Goal: Information Seeking & Learning: Learn about a topic

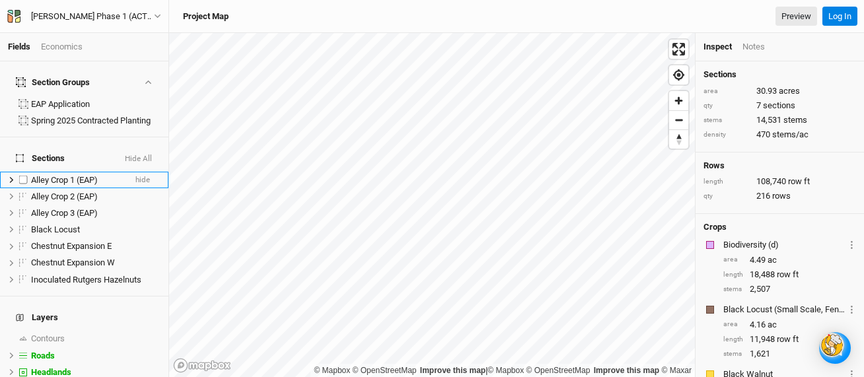
click at [59, 175] on span "Alley Crop 1 (EAP)" at bounding box center [64, 180] width 67 height 10
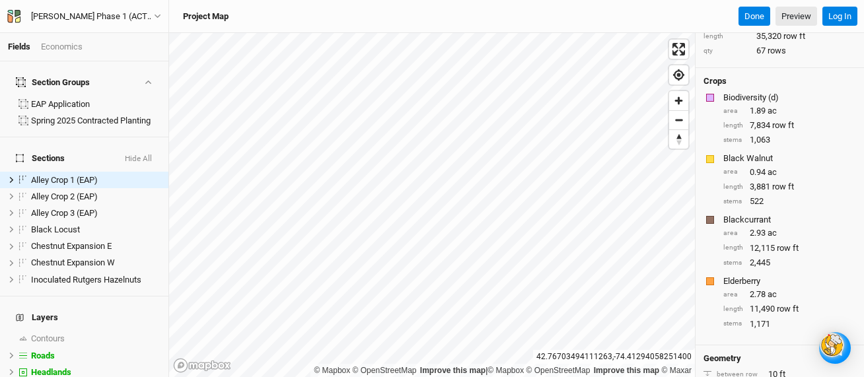
scroll to position [106, 0]
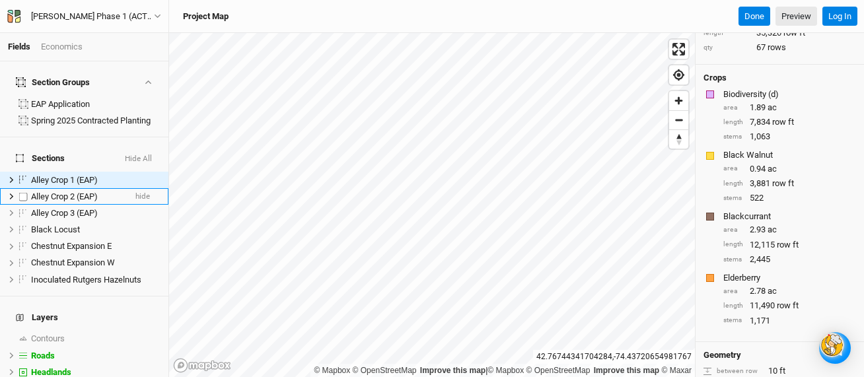
click at [69, 191] on span "Alley Crop 2 (EAP)" at bounding box center [64, 196] width 67 height 10
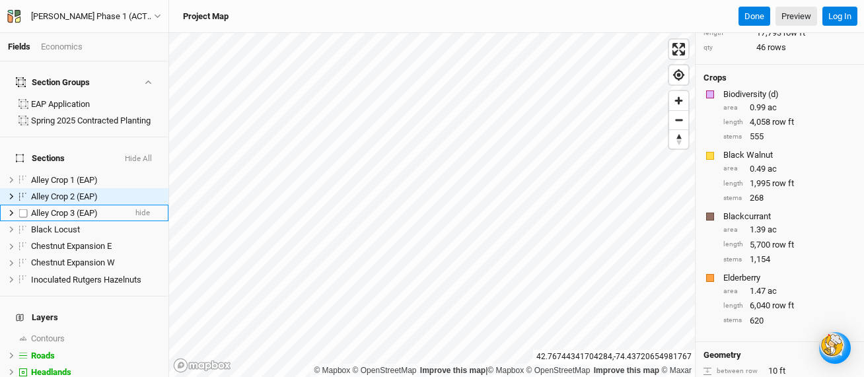
click at [44, 208] on span "Alley Crop 3 (EAP)" at bounding box center [64, 213] width 67 height 10
click at [61, 48] on div "Economics" at bounding box center [62, 47] width 42 height 12
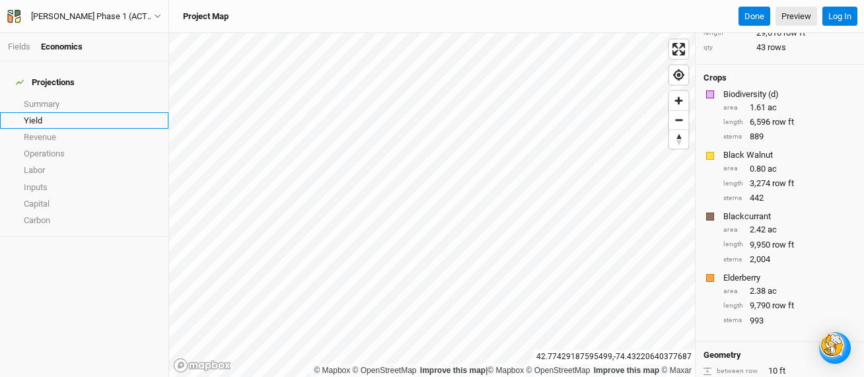
click at [38, 112] on link "Yield" at bounding box center [84, 120] width 168 height 17
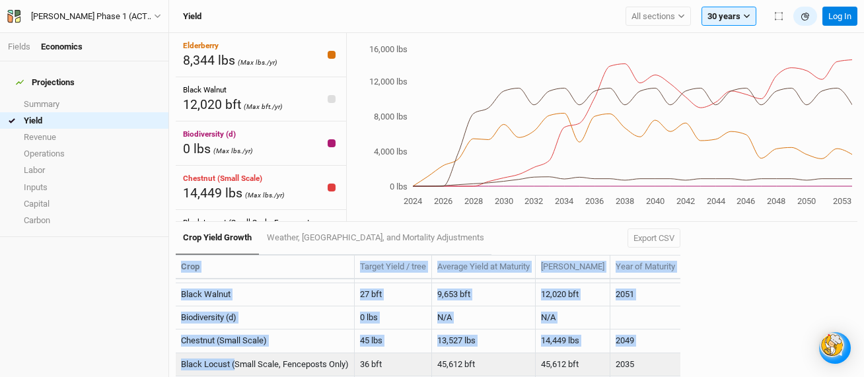
scroll to position [65, 0]
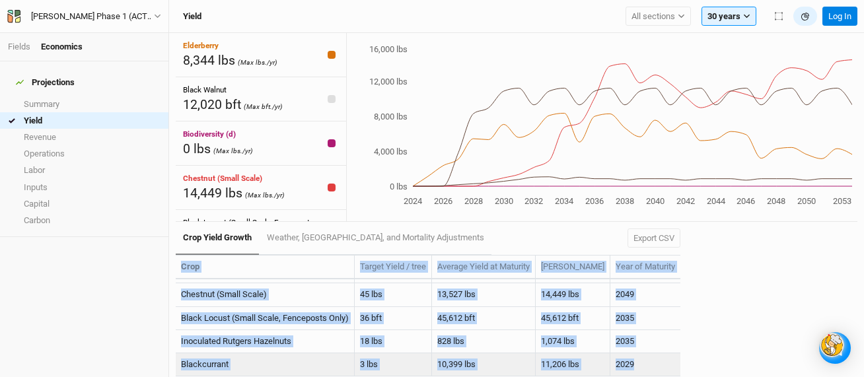
drag, startPoint x: 182, startPoint y: 265, endPoint x: 641, endPoint y: 374, distance: 471.0
click at [641, 374] on table "Crop Target Yield / tree Average Yield at Maturity [PERSON_NAME] Year of Maturi…" at bounding box center [428, 316] width 504 height 122
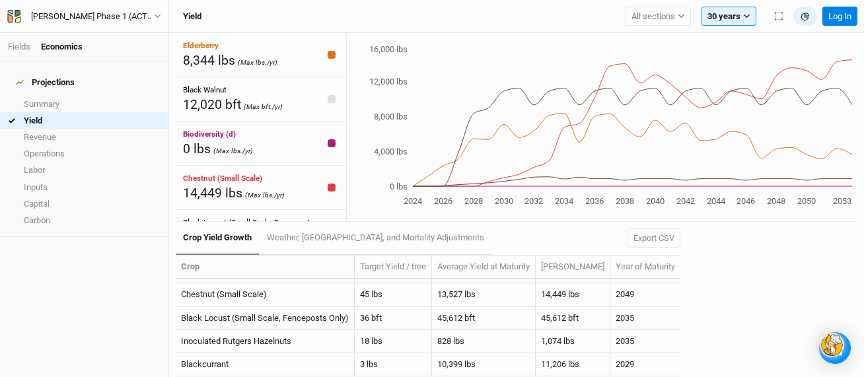
click at [465, 222] on div "Crop Yield Growth Weather, [GEOGRAPHIC_DATA], and Mortality Adjustments Export …" at bounding box center [428, 238] width 504 height 33
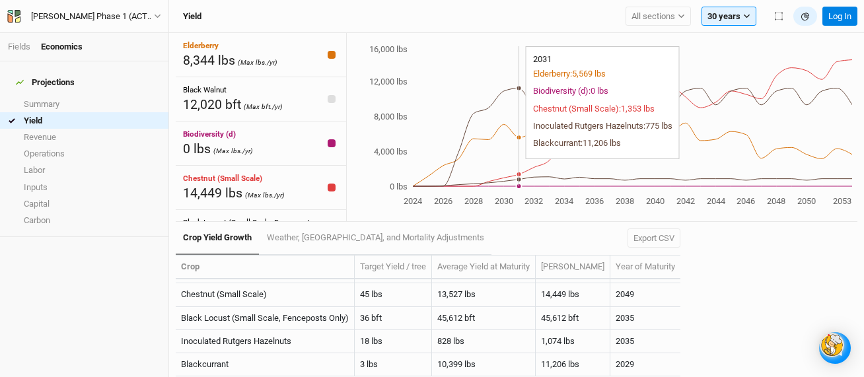
click at [521, 83] on icon "2024 2026 2028 2030 2032 2034 2036 2038 2040 2042 2044 2046 2048 2050 2053 0 lb…" at bounding box center [599, 126] width 505 height 166
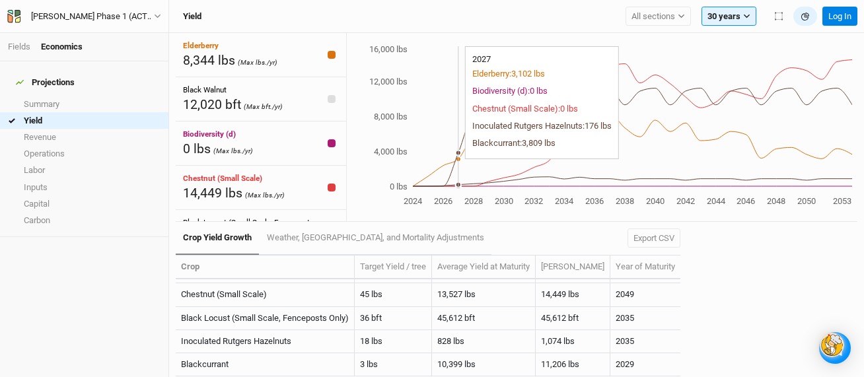
click at [451, 98] on icon "2024 2026 2028 2030 2032 2034 2036 2038 2040 2042 2044 2046 2048 2050 2053 0 lb…" at bounding box center [599, 126] width 505 height 166
click at [469, 106] on icon "2024 2026 2028 2030 2032 2034 2036 2038 2040 2042 2044 2046 2048 2050 2053 0 lb…" at bounding box center [599, 126] width 505 height 166
click at [458, 107] on icon "2024 2026 2028 2030 2032 2034 2036 2038 2040 2042 2044 2046 2048 2050 2053 0 lb…" at bounding box center [599, 126] width 505 height 166
click at [461, 83] on icon "2024 2026 2028 2030 2032 2034 2036 2038 2040 2042 2044 2046 2048 2050 2053 0 lb…" at bounding box center [599, 126] width 505 height 166
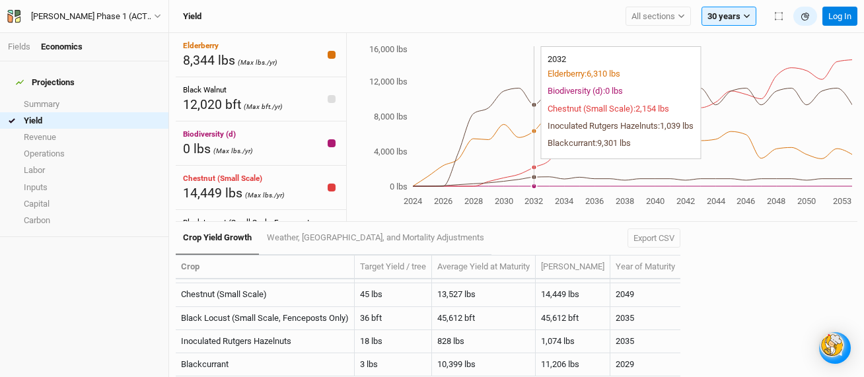
click at [528, 94] on icon "2024 2026 2028 2030 2032 2034 2036 2038 2040 2042 2044 2046 2048 2050 2053 0 lb…" at bounding box center [599, 126] width 505 height 166
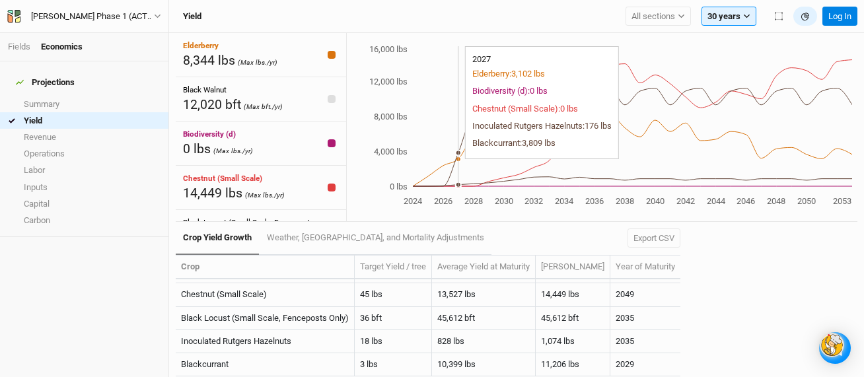
click at [455, 139] on icon "2024 2026 2028 2030 2032 2034 2036 2038 2040 2042 2044 2046 2048 2050 2053 0 lb…" at bounding box center [599, 126] width 505 height 166
click at [454, 142] on icon "2024 2026 2028 2030 2032 2034 2036 2038 2040 2042 2044 2046 2048 2050 2053 0 lb…" at bounding box center [599, 126] width 505 height 166
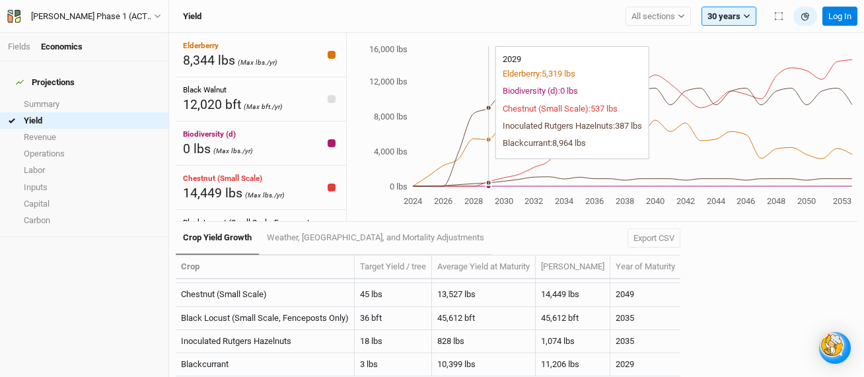
click at [492, 158] on icon "2024 2026 2028 2030 2032 2034 2036 2038 2040 2042 2044 2046 2048 2050 2053 0 lb…" at bounding box center [599, 126] width 505 height 166
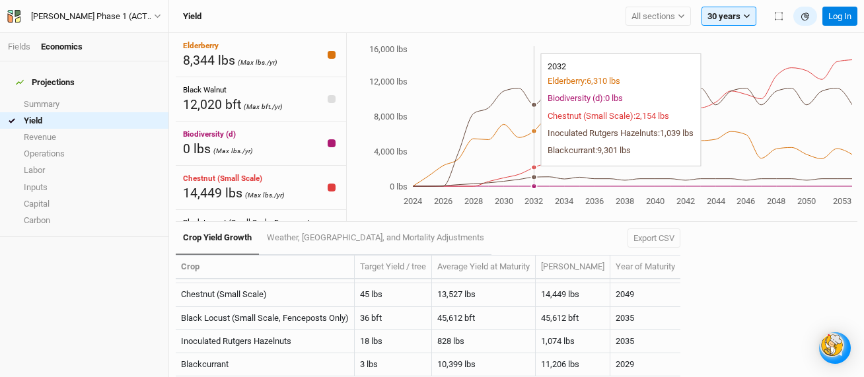
click at [539, 173] on icon "2024 2026 2028 2030 2032 2034 2036 2038 2040 2042 2044 2046 2048 2050 2053 0 lb…" at bounding box center [599, 126] width 505 height 166
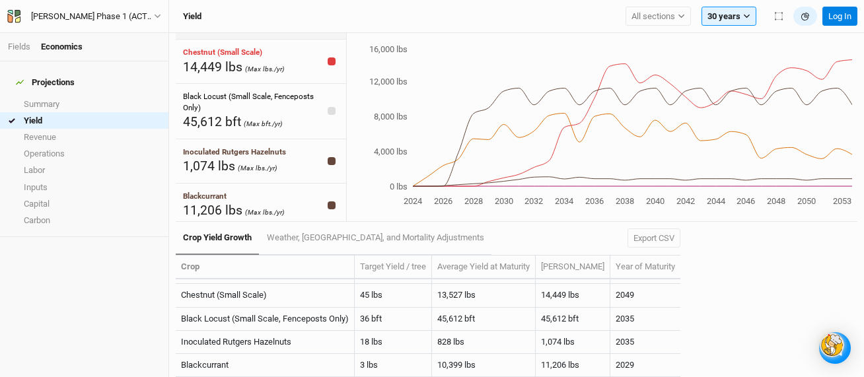
scroll to position [133, 0]
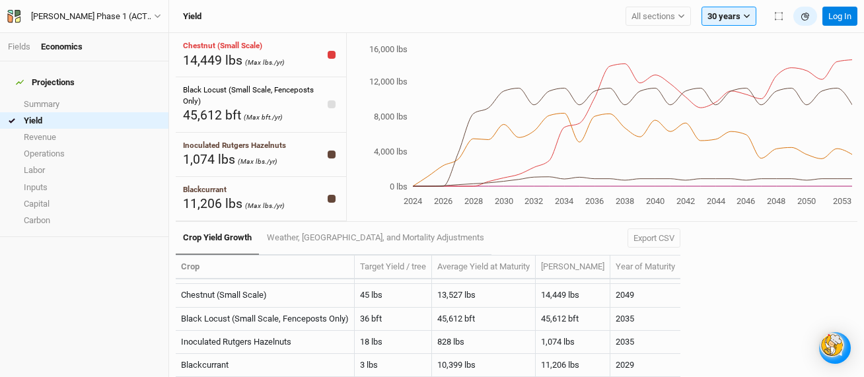
click at [582, 234] on div "Crop Yield Growth Weather, [GEOGRAPHIC_DATA], and Mortality Adjustments Export …" at bounding box center [428, 238] width 504 height 33
click at [475, 187] on icon "2024 2026 2028 2030 2032 2034 2036 2038 2040 2042 2044 2046 2048 2050 2053 0 lb…" at bounding box center [599, 126] width 505 height 166
click at [746, 13] on icon "button" at bounding box center [746, 16] width 7 height 7
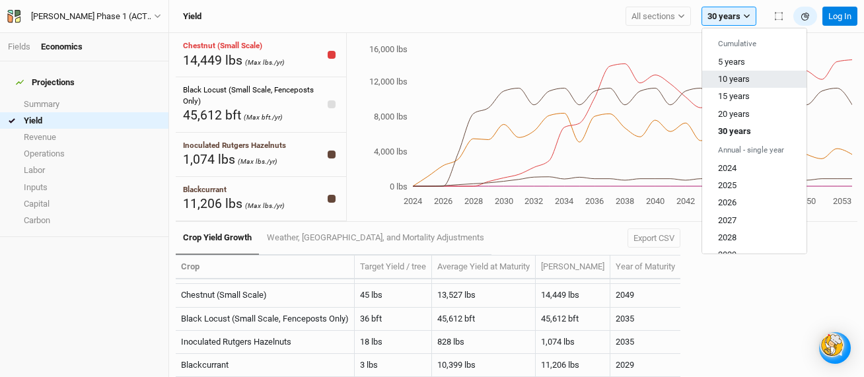
click at [726, 73] on button "10 years" at bounding box center [754, 79] width 104 height 17
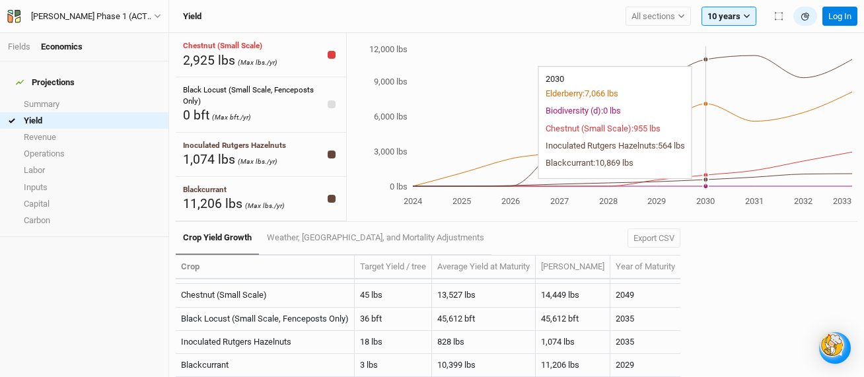
click at [698, 186] on icon "2024 2025 2026 2027 2028 2029 2030 2031 2032 2033 0 lbs 3,000 lbs 6,000 lbs 9,0…" at bounding box center [599, 126] width 505 height 166
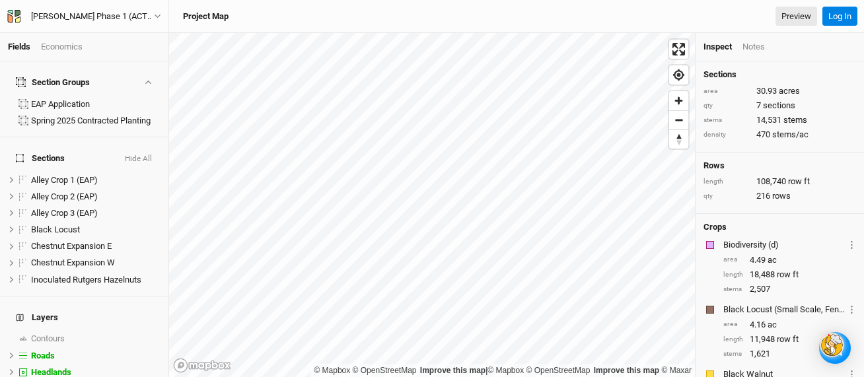
click at [69, 45] on div "Economics" at bounding box center [62, 47] width 42 height 12
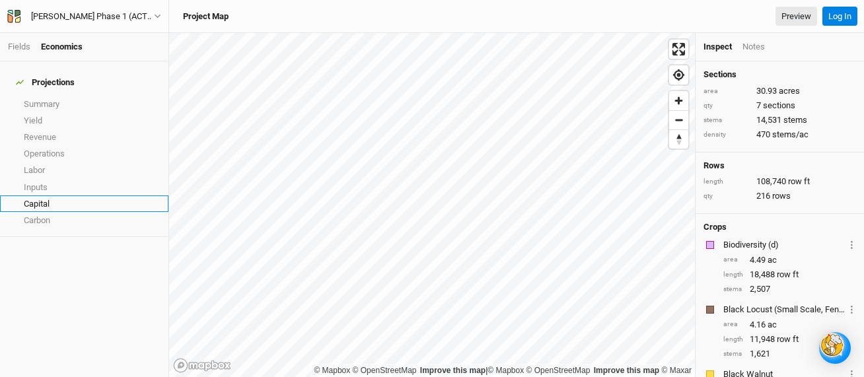
click at [30, 195] on link "Capital" at bounding box center [84, 203] width 168 height 17
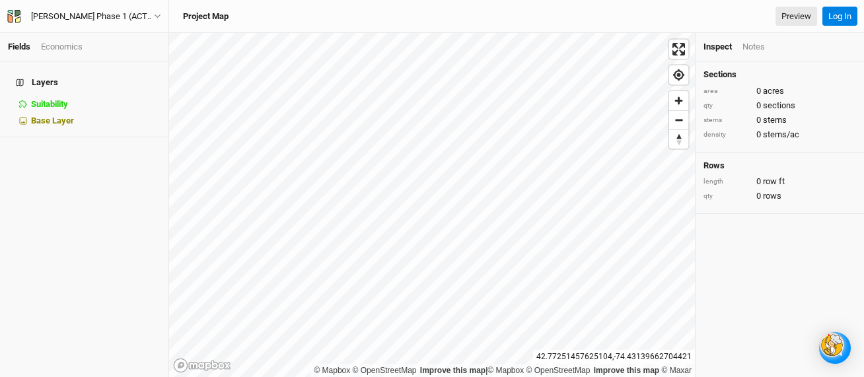
click at [81, 46] on div "Economics" at bounding box center [62, 47] width 42 height 12
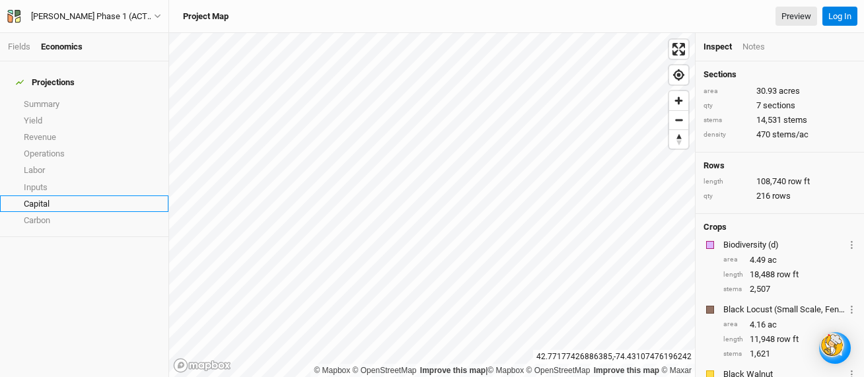
click at [39, 195] on link "Capital" at bounding box center [84, 203] width 168 height 17
